Goal: Information Seeking & Learning: Learn about a topic

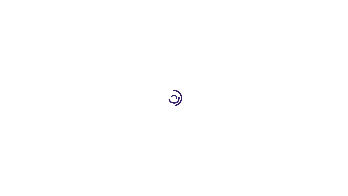
scroll to position [1125, 0]
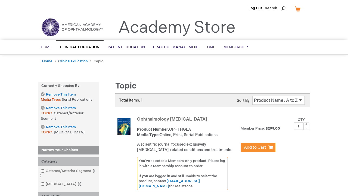
scroll to position [170, 0]
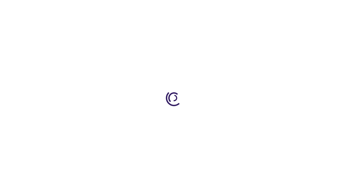
scroll to position [71, 0]
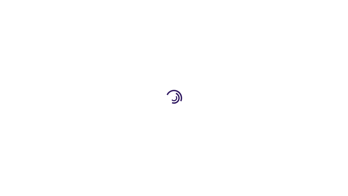
scroll to position [723, 0]
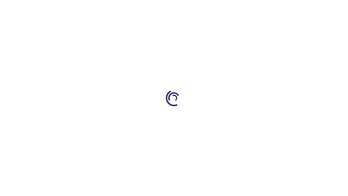
scroll to position [254, 0]
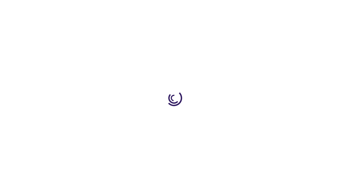
scroll to position [223, 0]
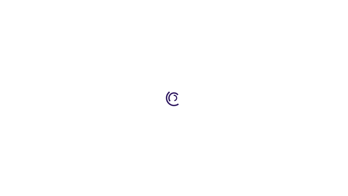
scroll to position [137, 0]
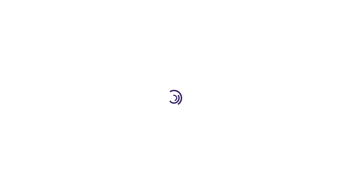
scroll to position [140, 0]
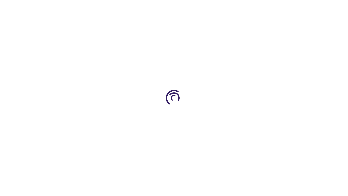
scroll to position [789, 0]
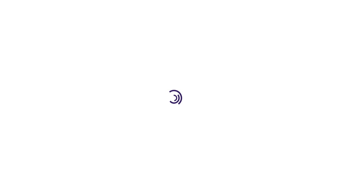
scroll to position [574, 0]
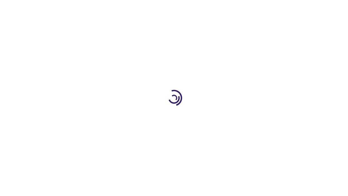
scroll to position [710, 0]
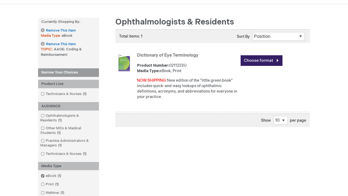
scroll to position [131, 0]
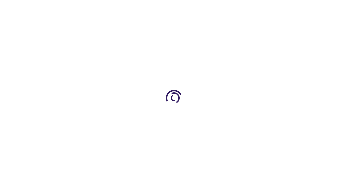
scroll to position [224, 0]
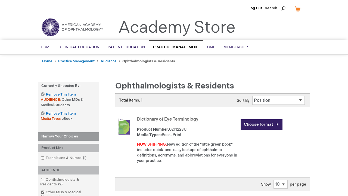
scroll to position [188, 0]
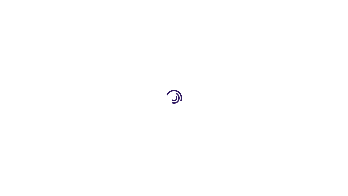
scroll to position [760, 0]
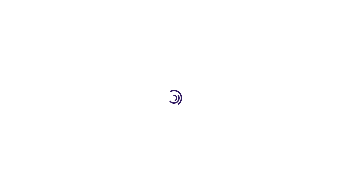
scroll to position [134, 0]
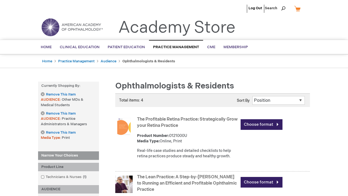
scroll to position [608, 0]
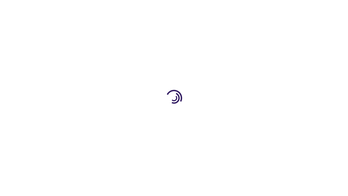
scroll to position [220, 0]
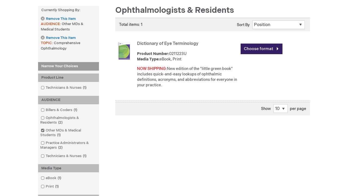
scroll to position [688, 0]
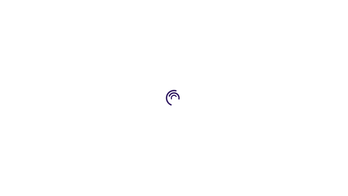
scroll to position [206, 0]
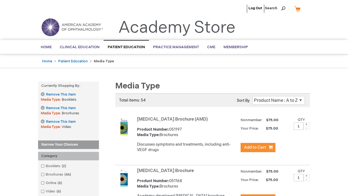
scroll to position [535, 0]
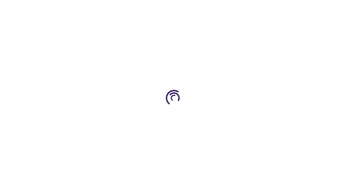
scroll to position [531, 0]
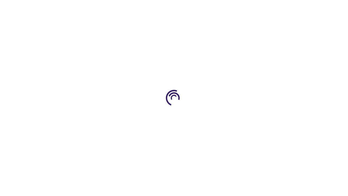
scroll to position [71, 0]
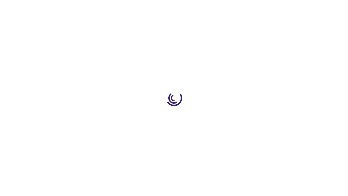
scroll to position [192, 0]
type input "1"
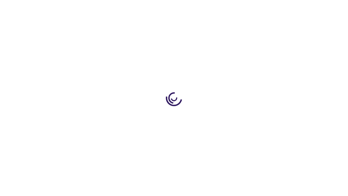
scroll to position [766, 0]
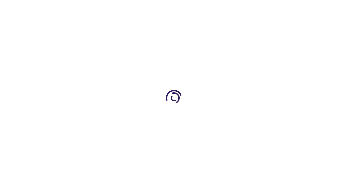
scroll to position [129, 0]
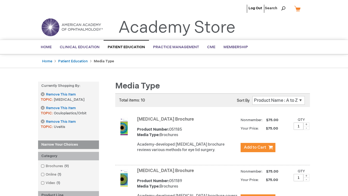
scroll to position [572, 0]
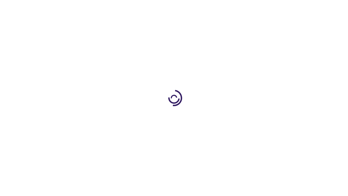
scroll to position [506, 0]
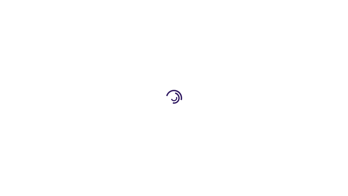
scroll to position [173, 0]
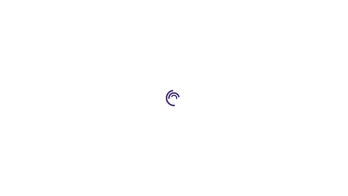
scroll to position [418, 0]
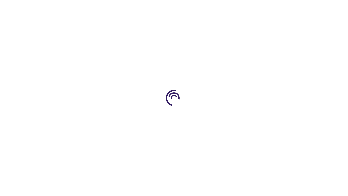
scroll to position [158, 0]
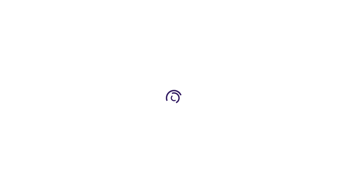
scroll to position [216, 0]
